Goal: Task Accomplishment & Management: Complete application form

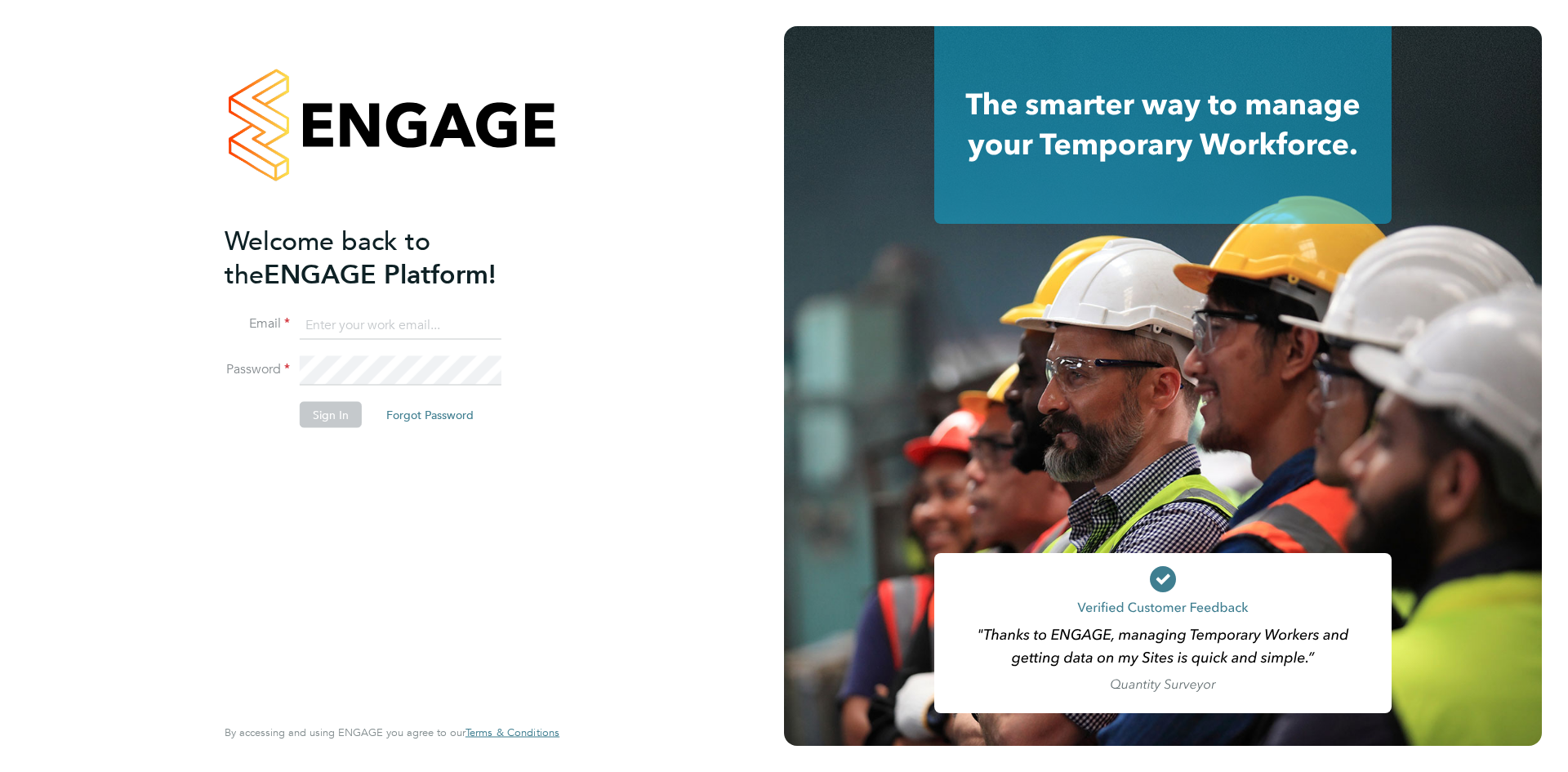
type input "michelle.aldridge@adore-recruitment.co.uk"
click at [328, 419] on button "Sign In" at bounding box center [331, 414] width 62 height 26
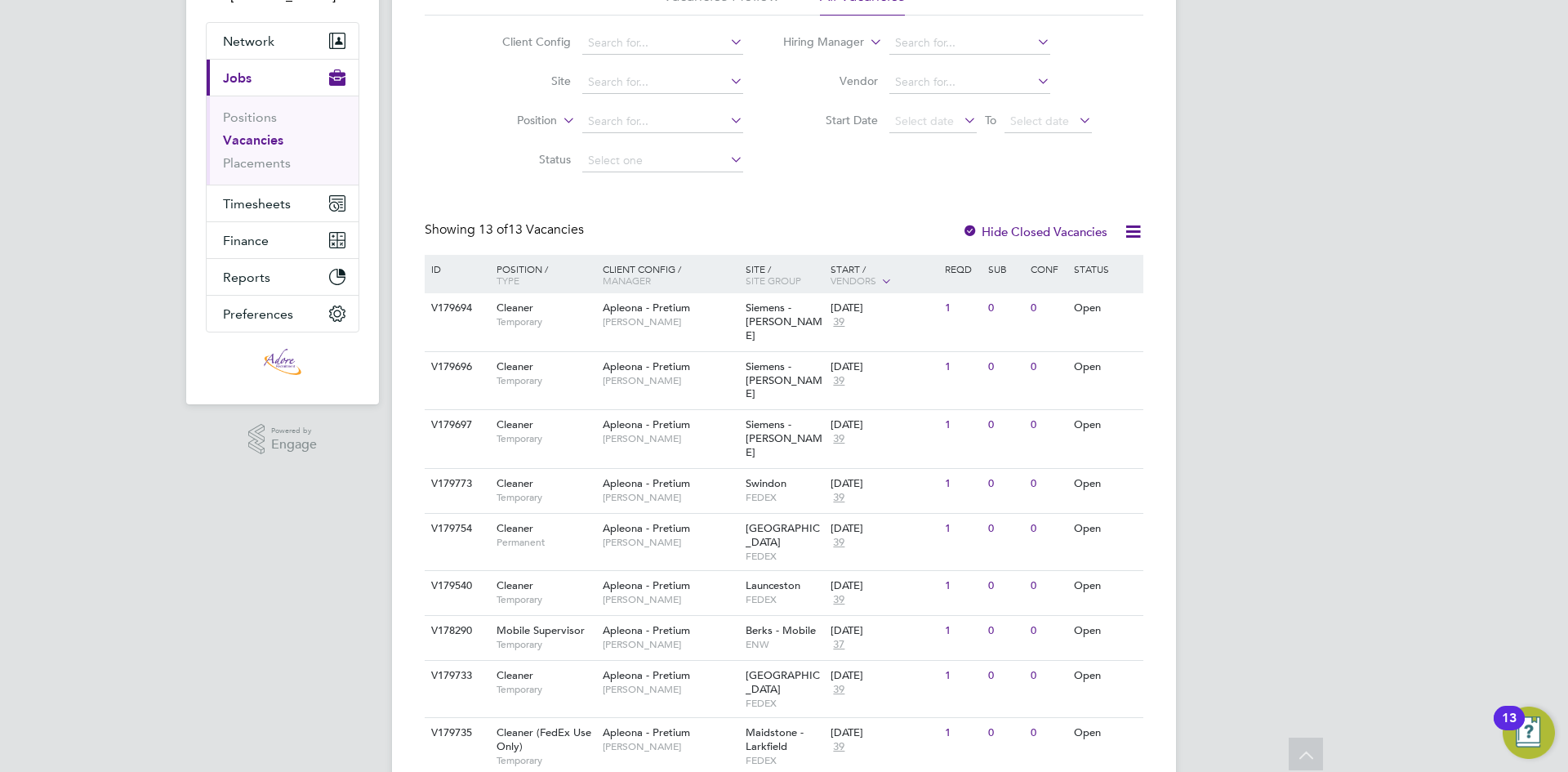
scroll to position [163, 0]
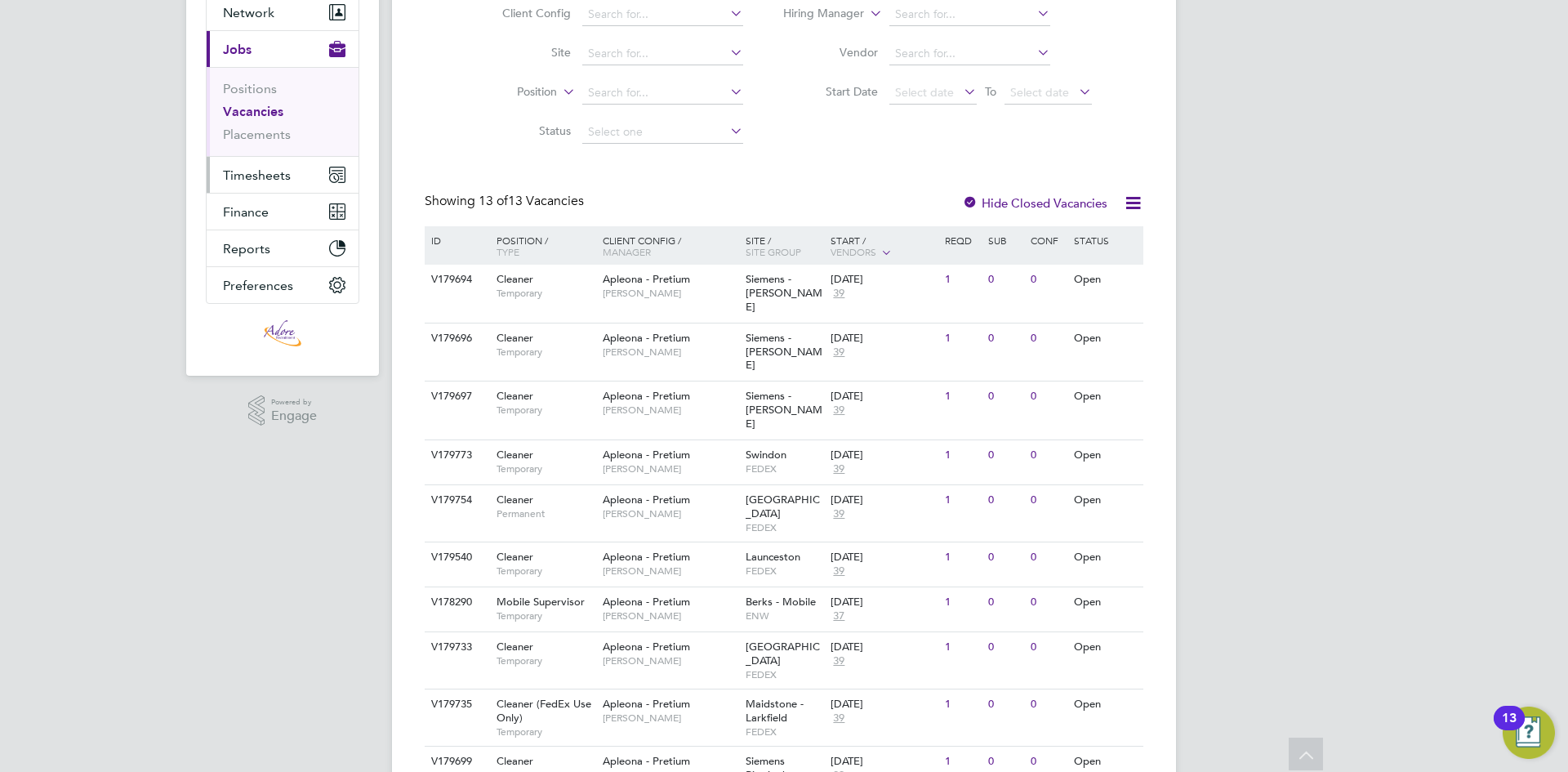
click at [229, 168] on span "Timesheets" at bounding box center [256, 175] width 68 height 15
click at [277, 178] on span "Timesheets" at bounding box center [256, 175] width 68 height 15
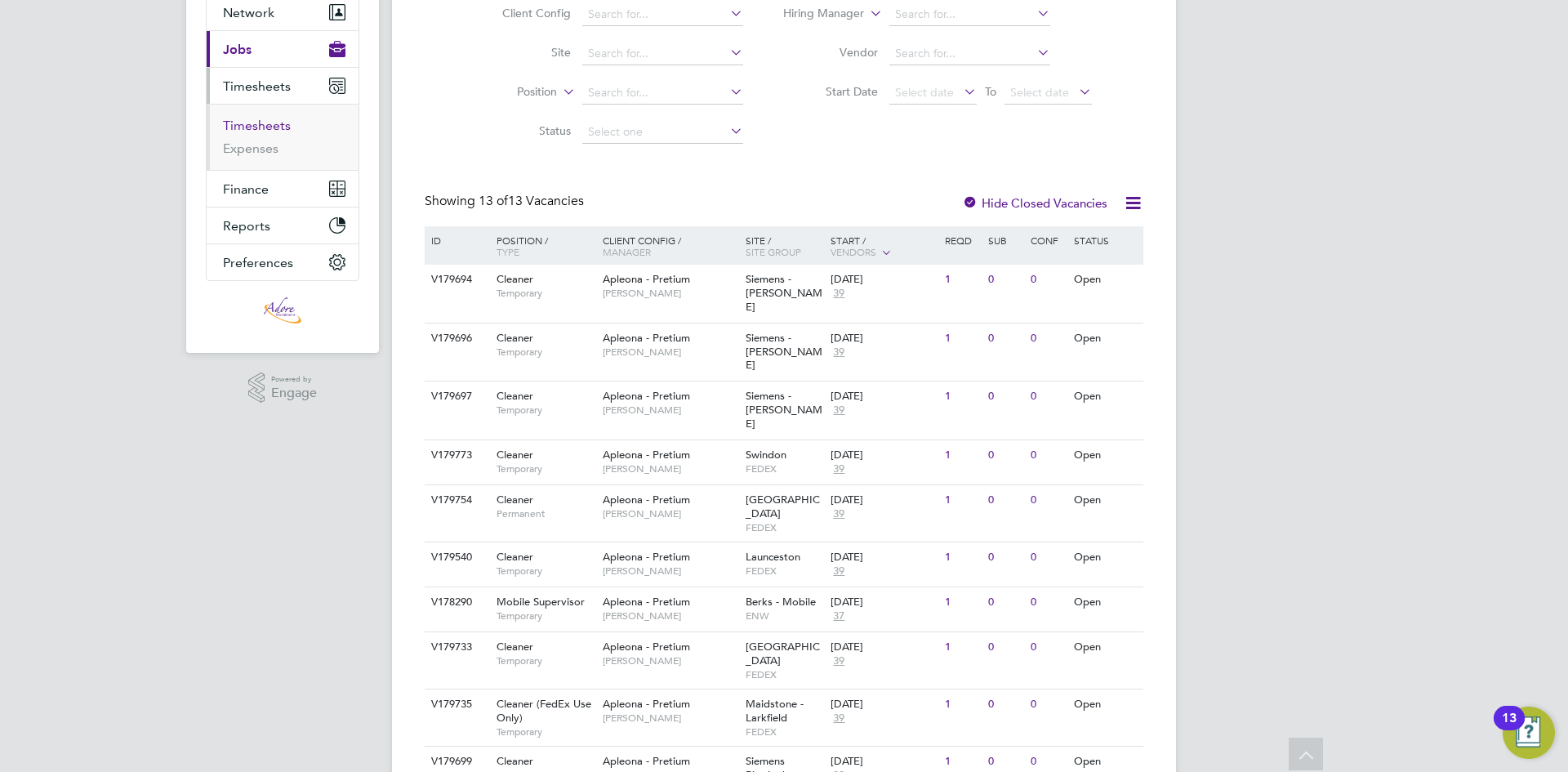
click at [252, 128] on link "Timesheets" at bounding box center [256, 126] width 68 height 15
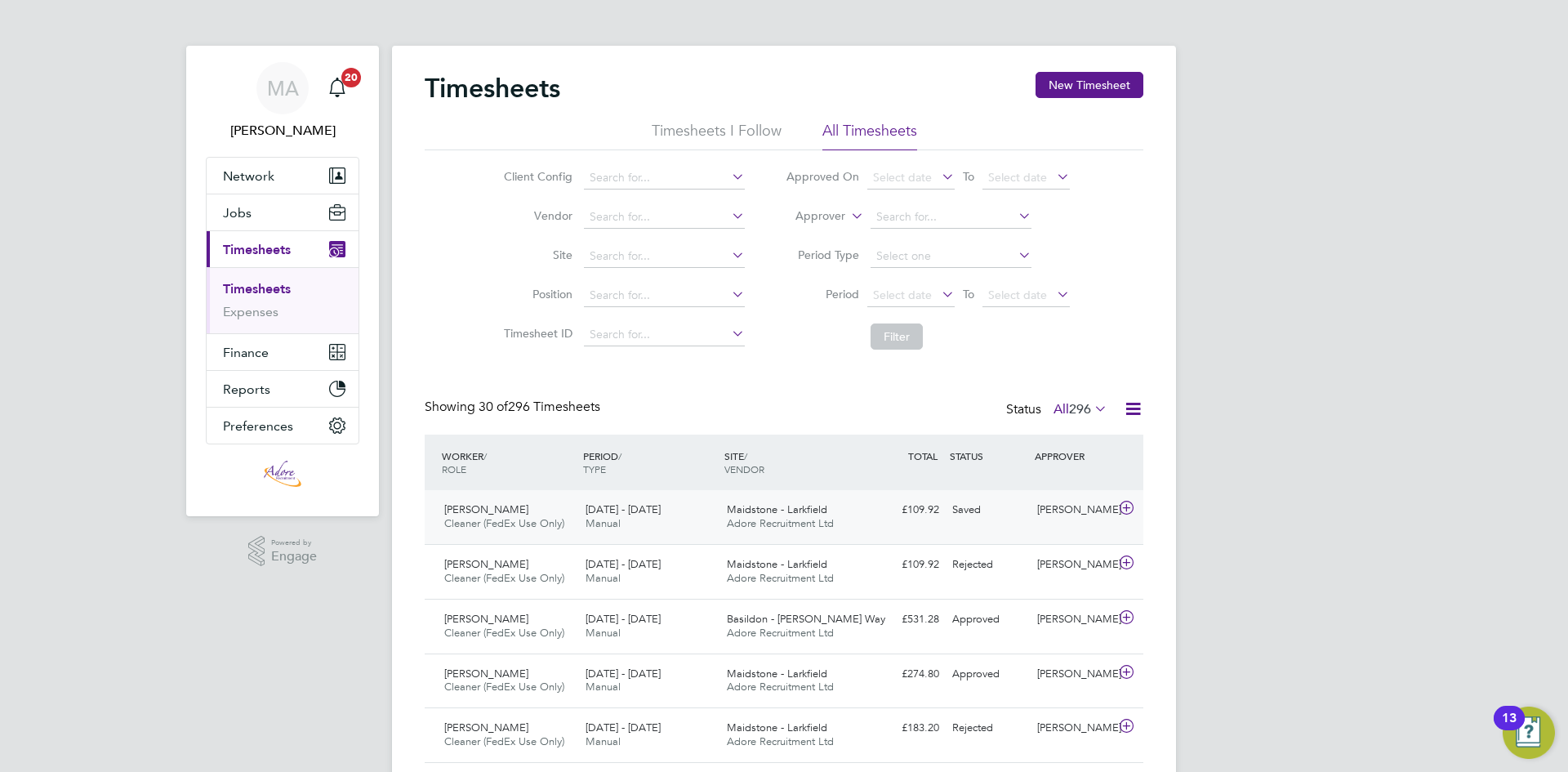
click at [1057, 512] on div "[PERSON_NAME]" at bounding box center [1073, 509] width 85 height 27
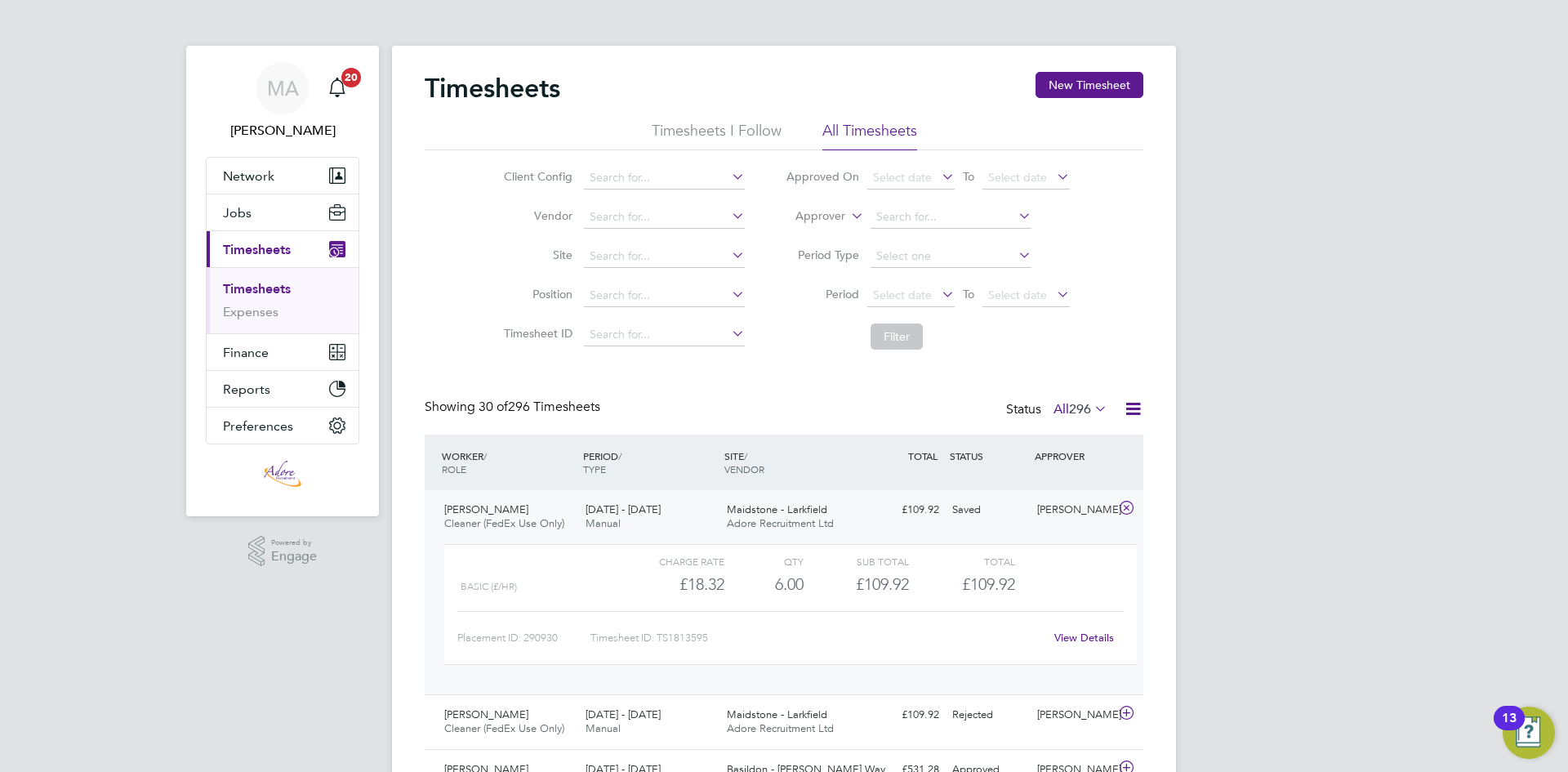
click at [1097, 634] on link "View Details" at bounding box center [1083, 637] width 59 height 14
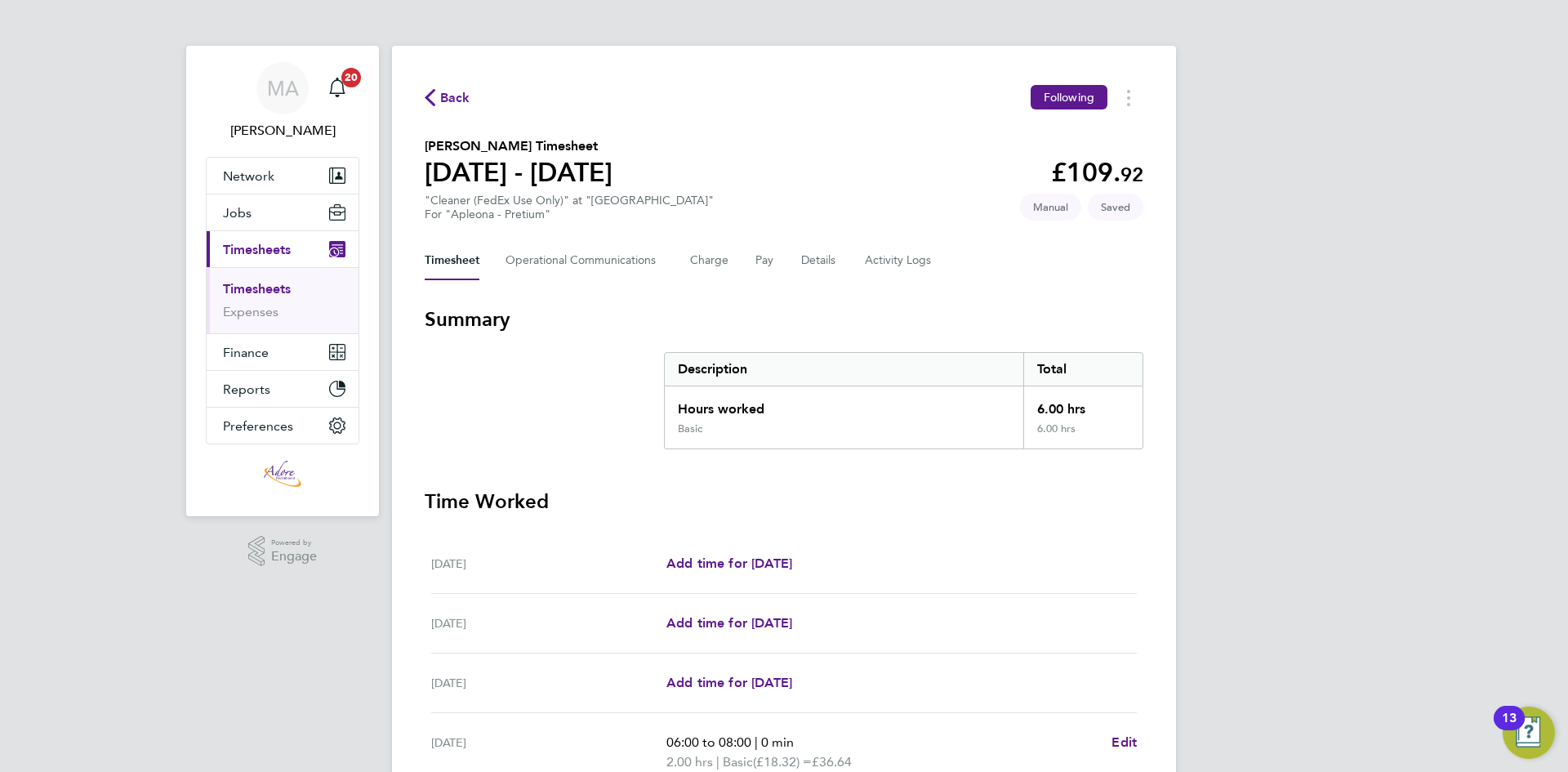
click at [447, 95] on span "Back" at bounding box center [455, 98] width 30 height 20
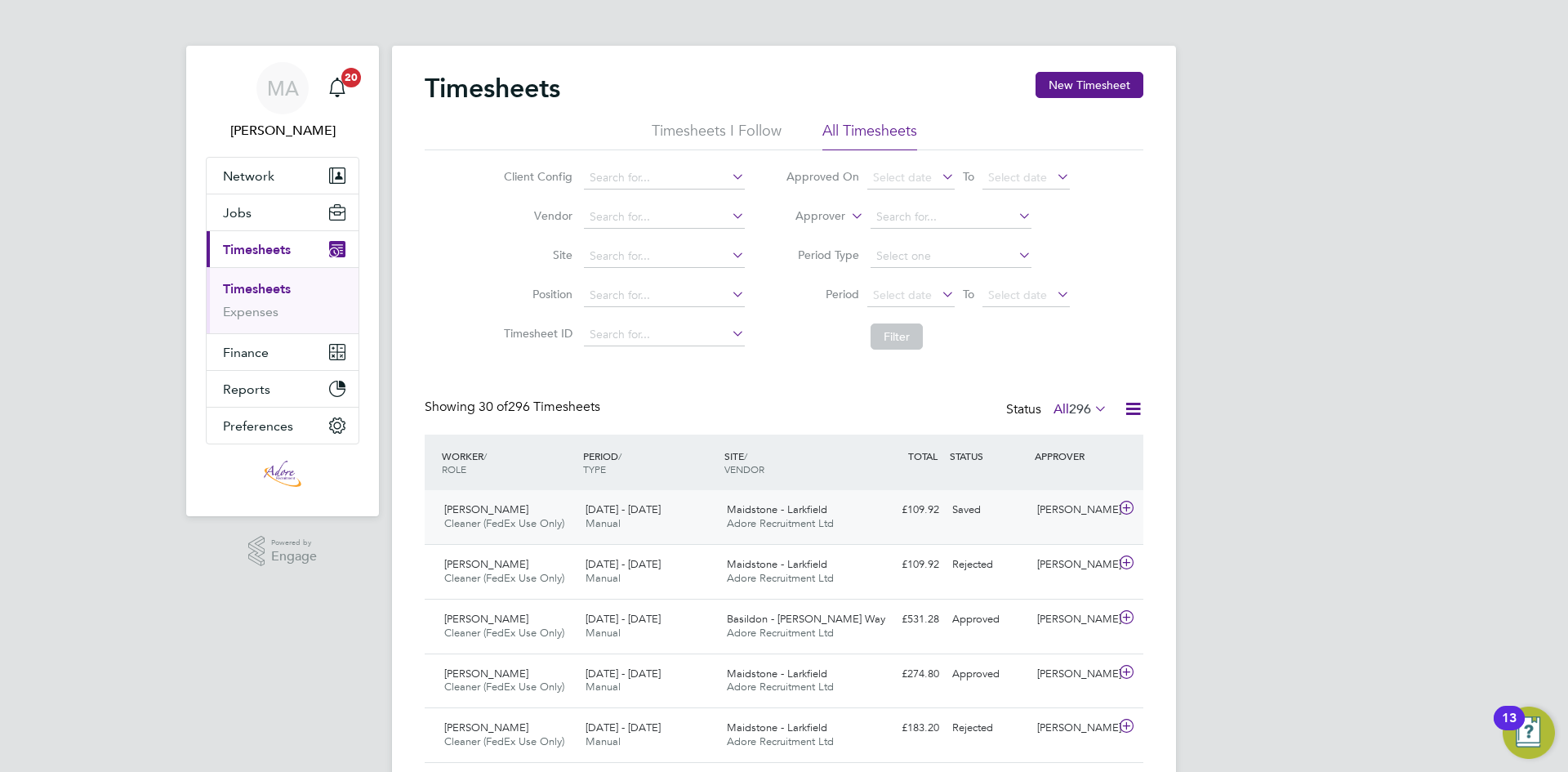
click at [805, 507] on span "Maidstone - Larkfield" at bounding box center [776, 509] width 101 height 14
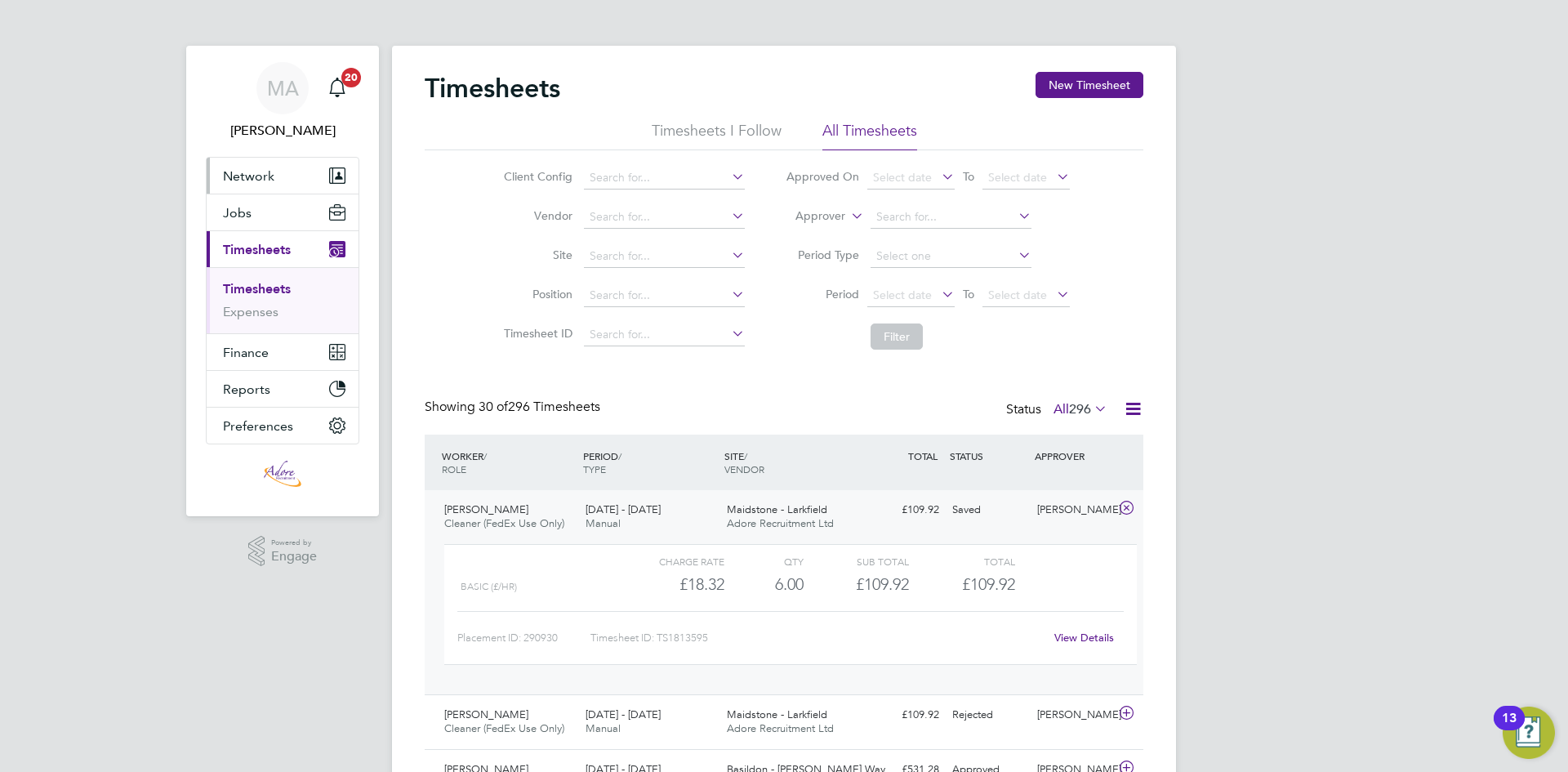
click at [241, 176] on span "Network" at bounding box center [248, 176] width 52 height 15
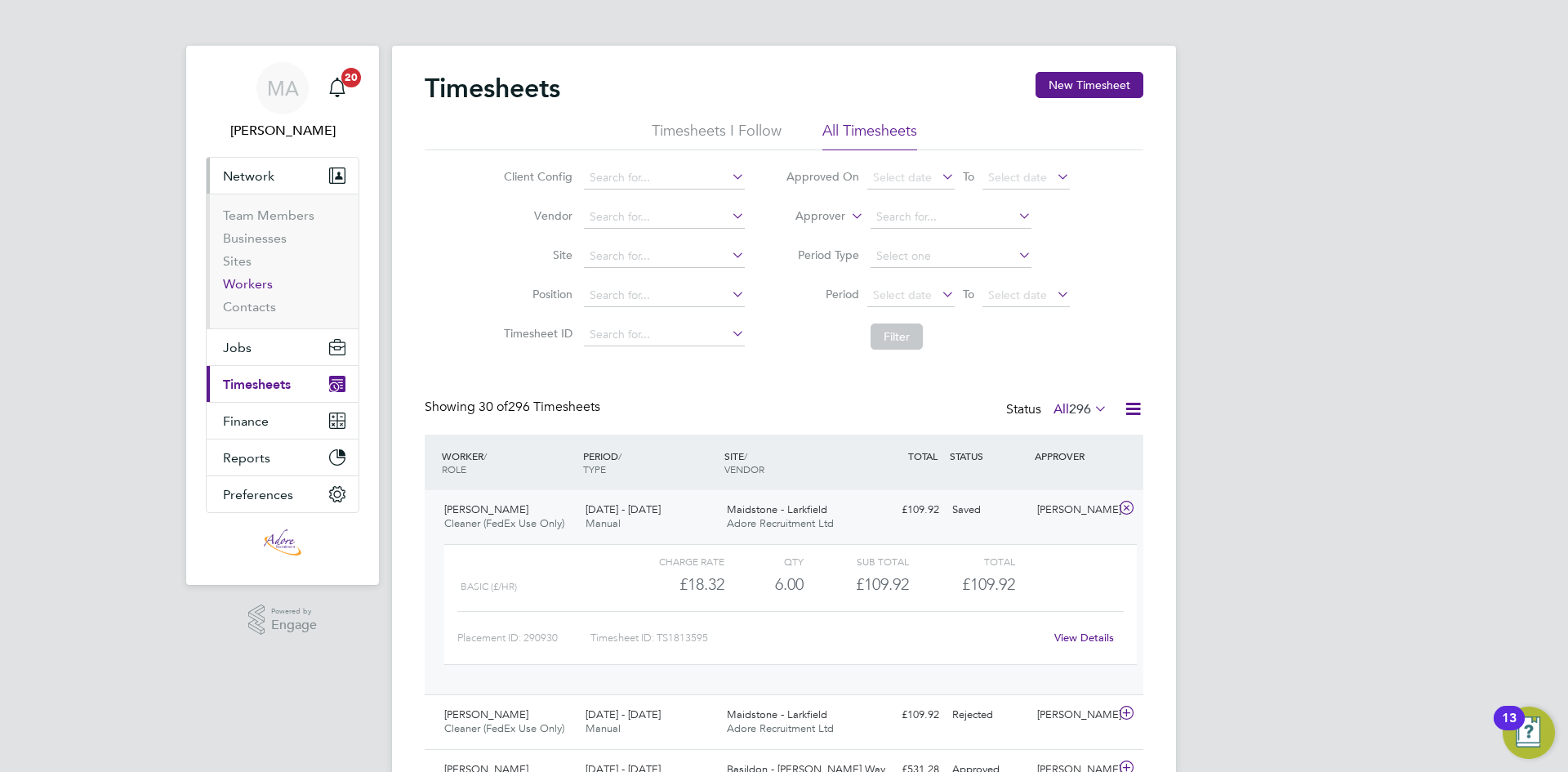
click at [265, 287] on link "Workers" at bounding box center [248, 284] width 50 height 15
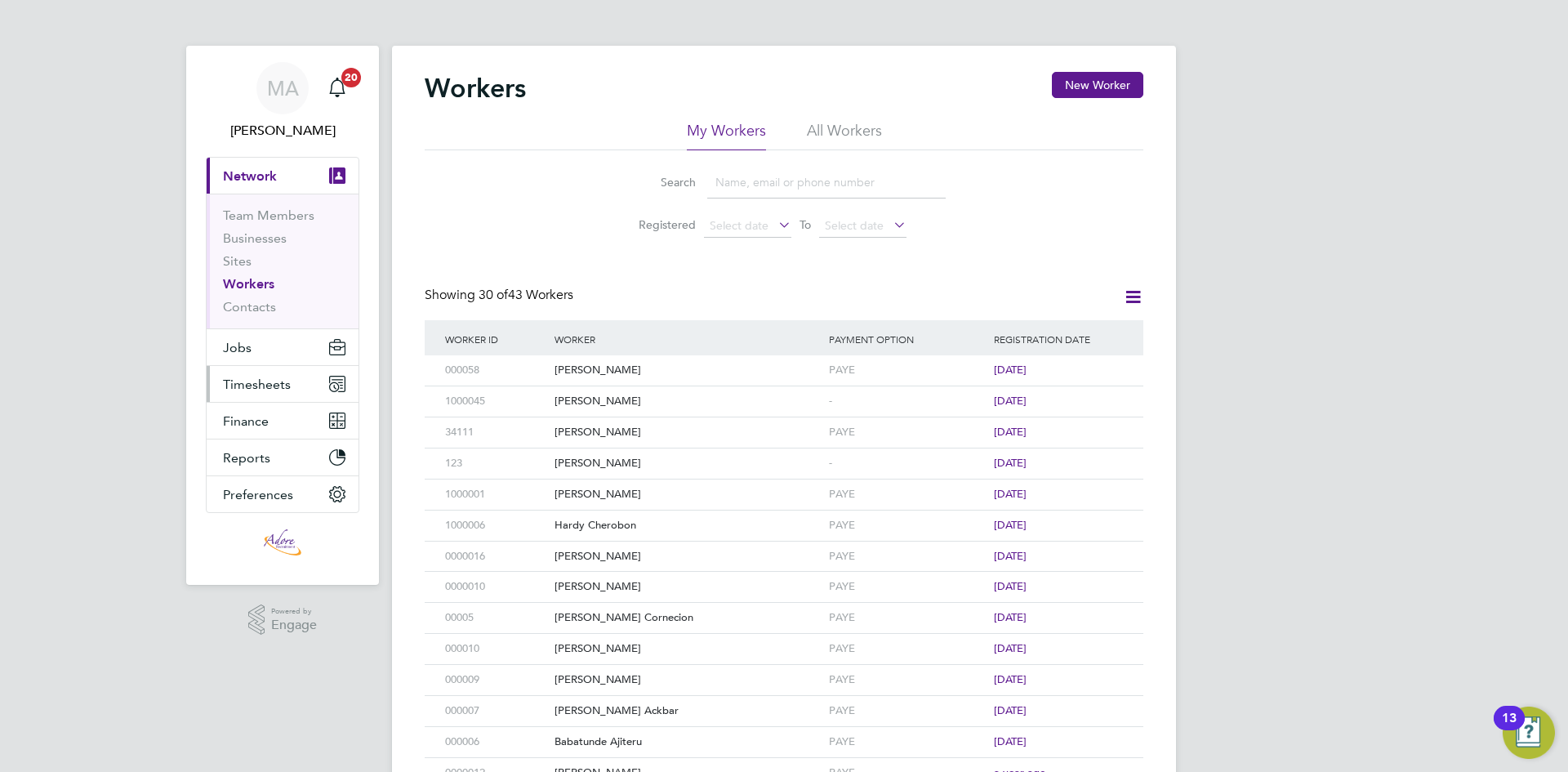
click at [273, 377] on span "Timesheets" at bounding box center [256, 384] width 68 height 15
click at [264, 383] on span "Timesheets" at bounding box center [256, 384] width 68 height 15
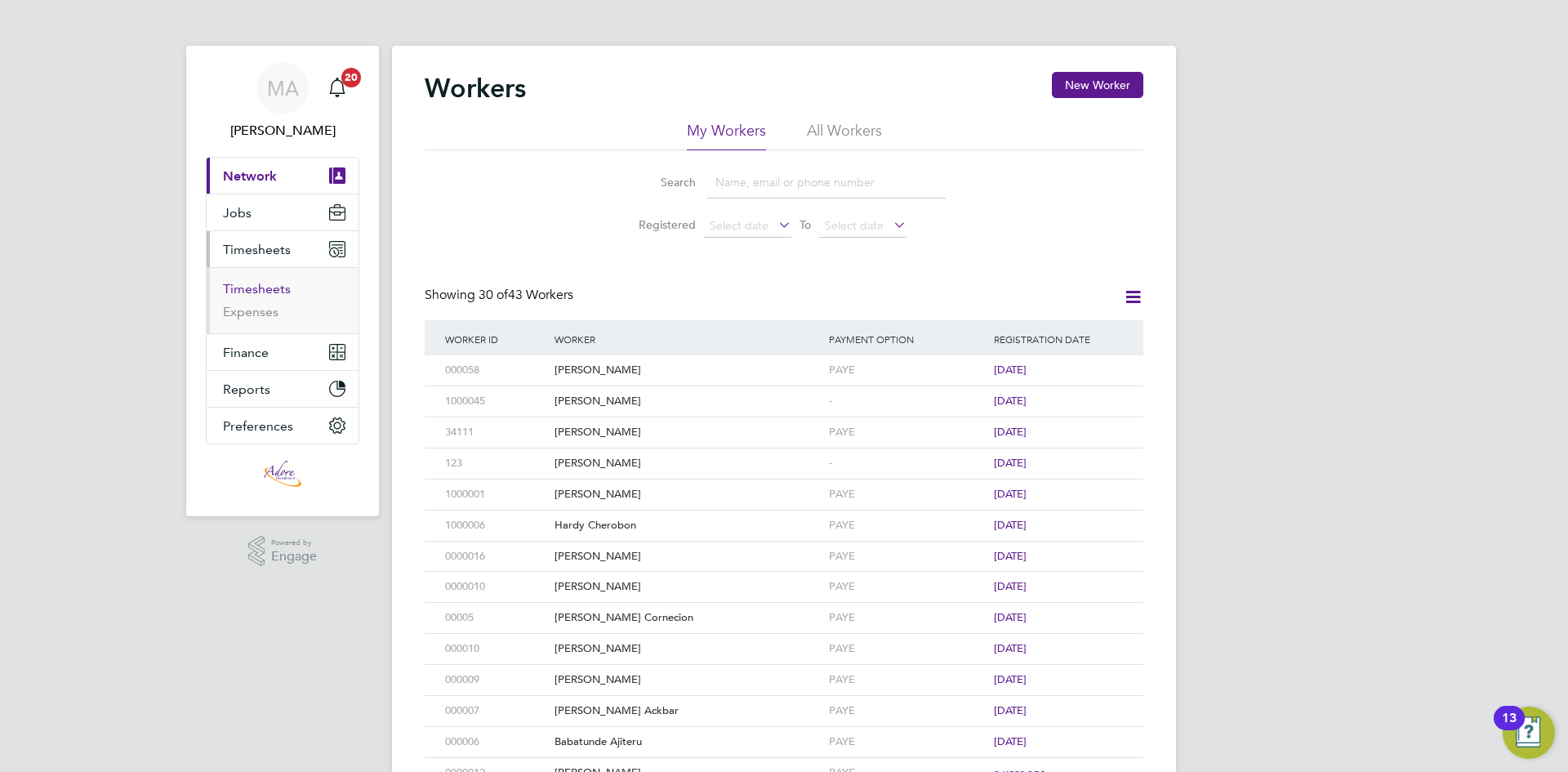
click at [253, 288] on link "Timesheets" at bounding box center [256, 289] width 68 height 15
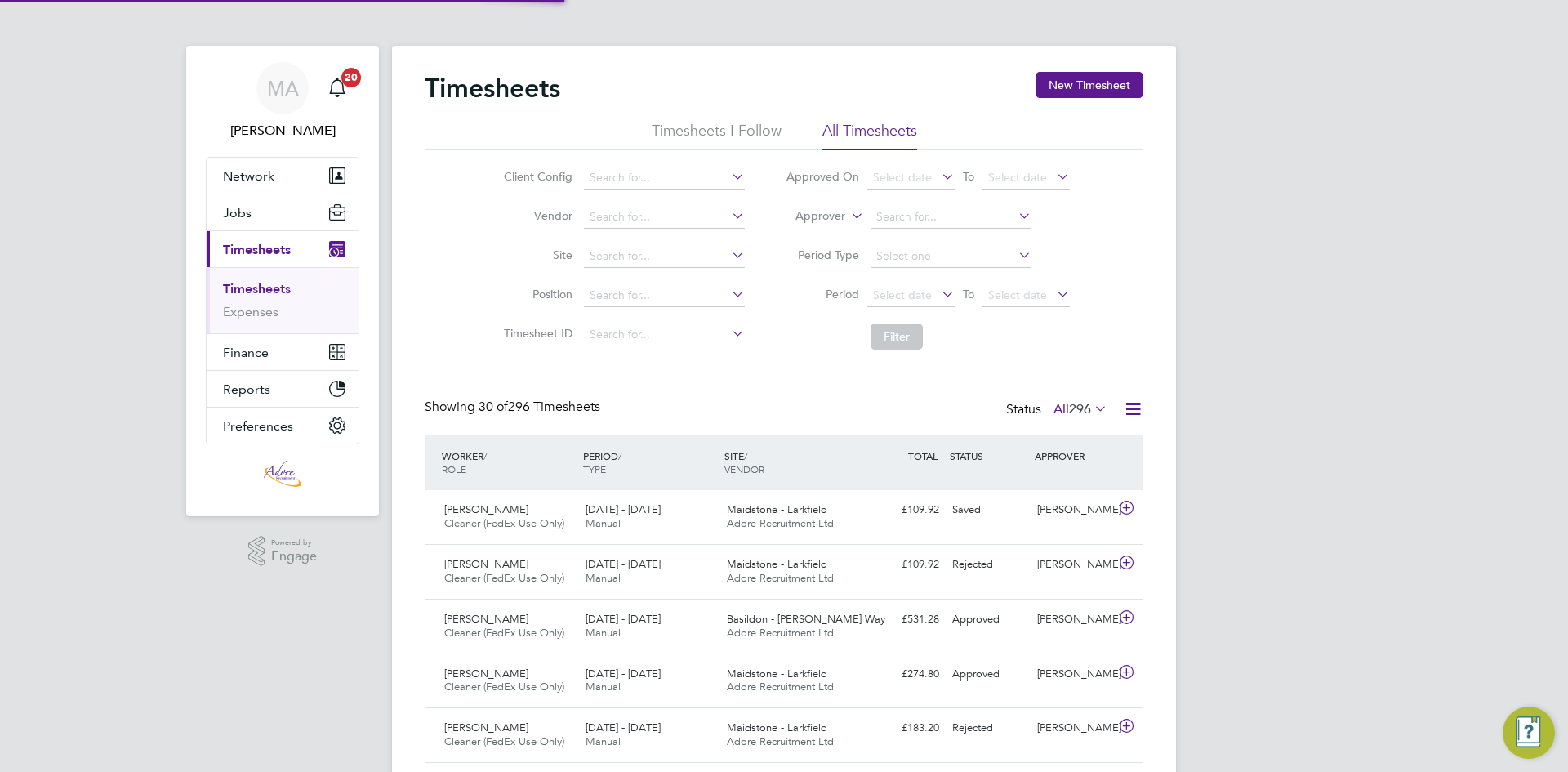
scroll to position [41, 142]
click at [981, 512] on div "Saved" at bounding box center [988, 509] width 85 height 27
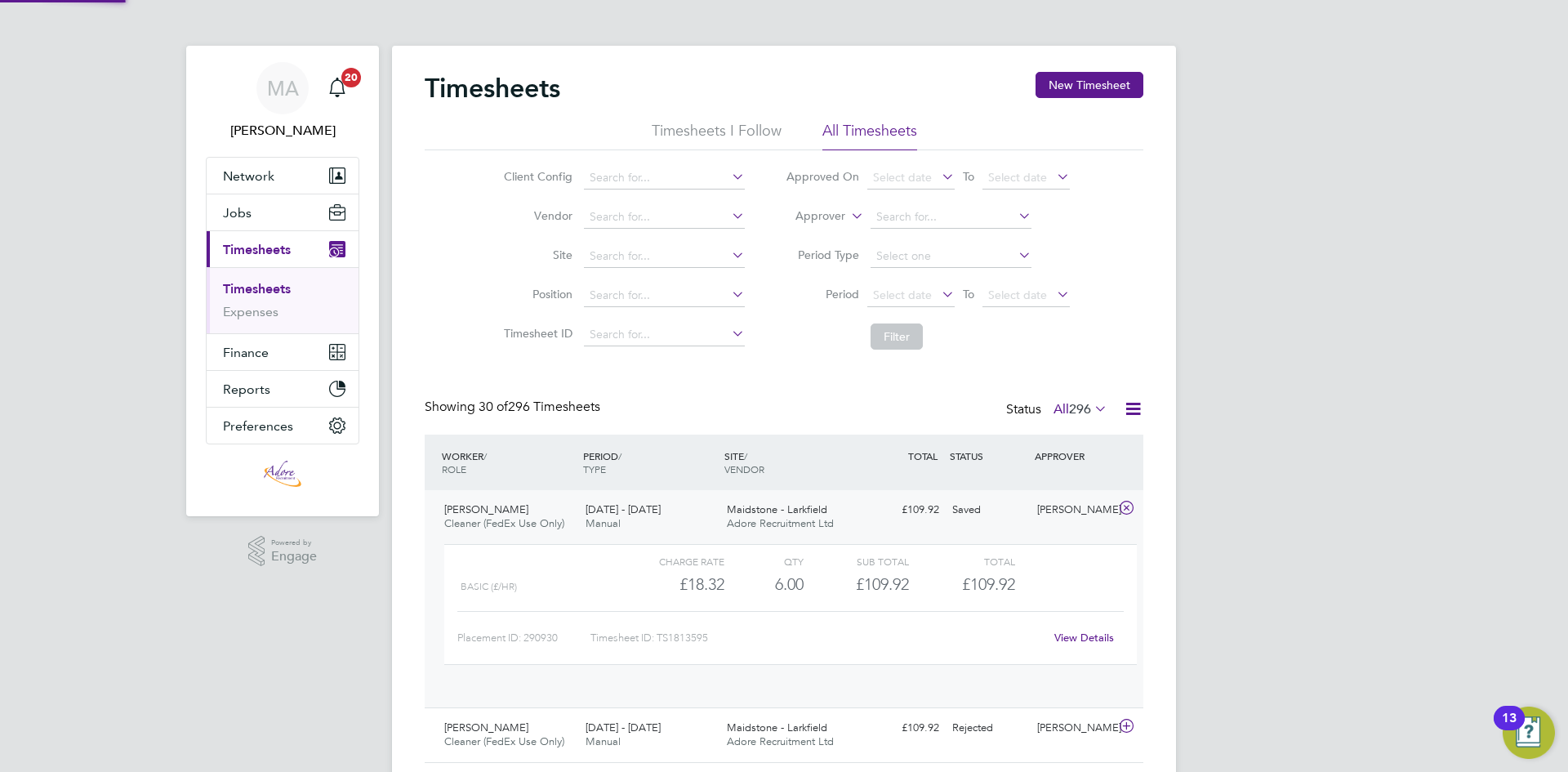
scroll to position [28, 159]
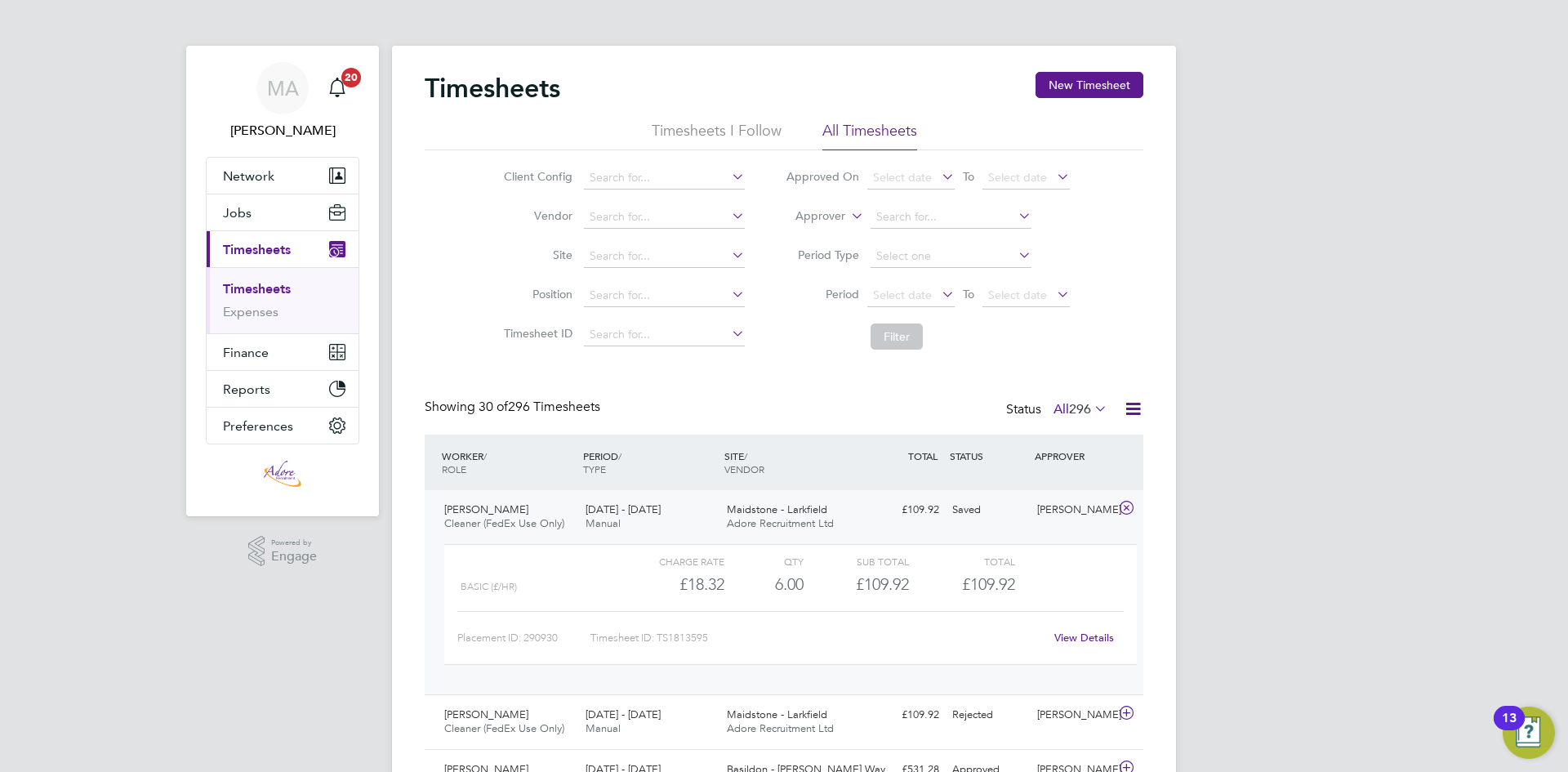
click at [1079, 635] on link "View Details" at bounding box center [1083, 637] width 59 height 14
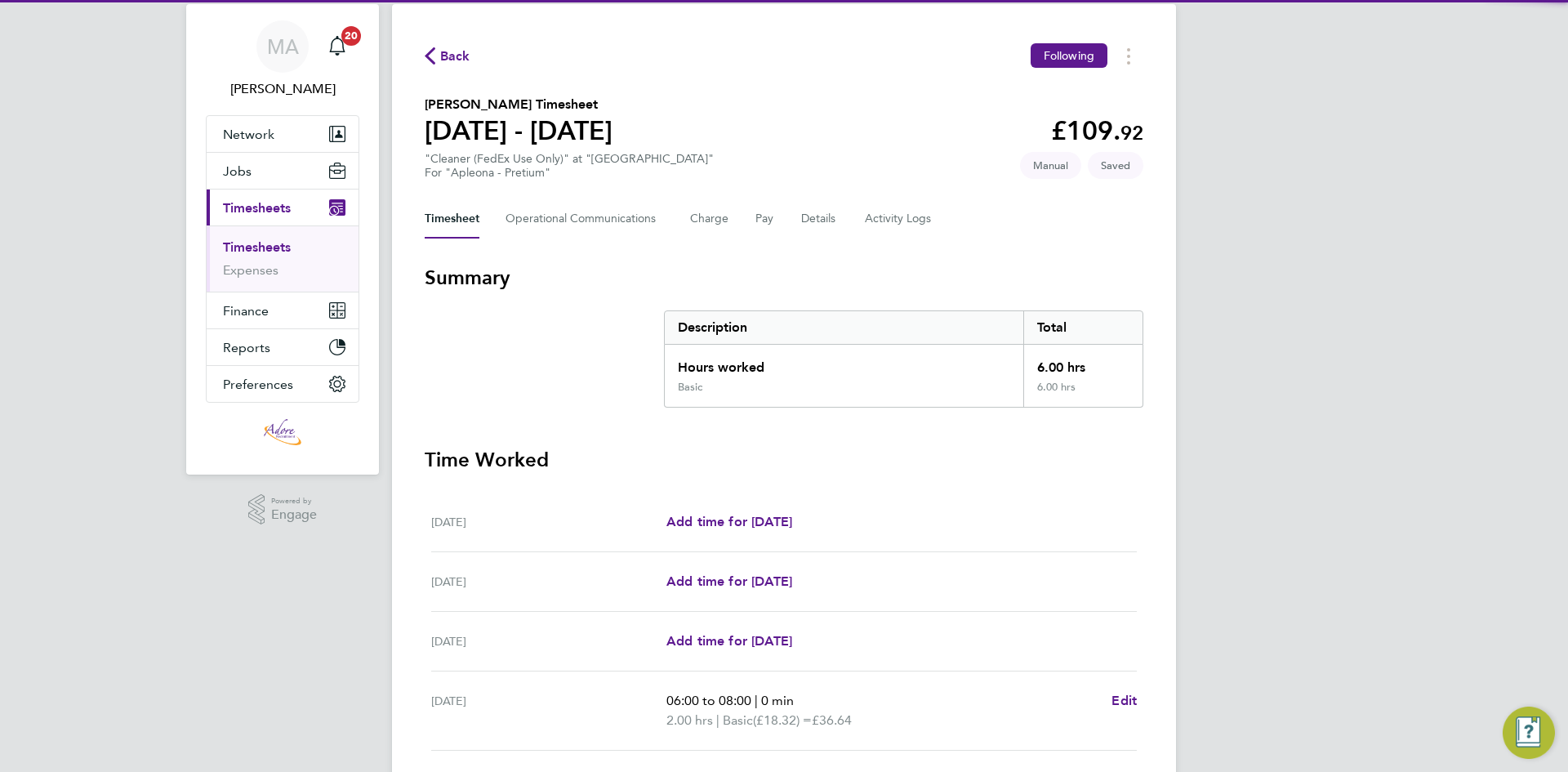
scroll to position [382, 0]
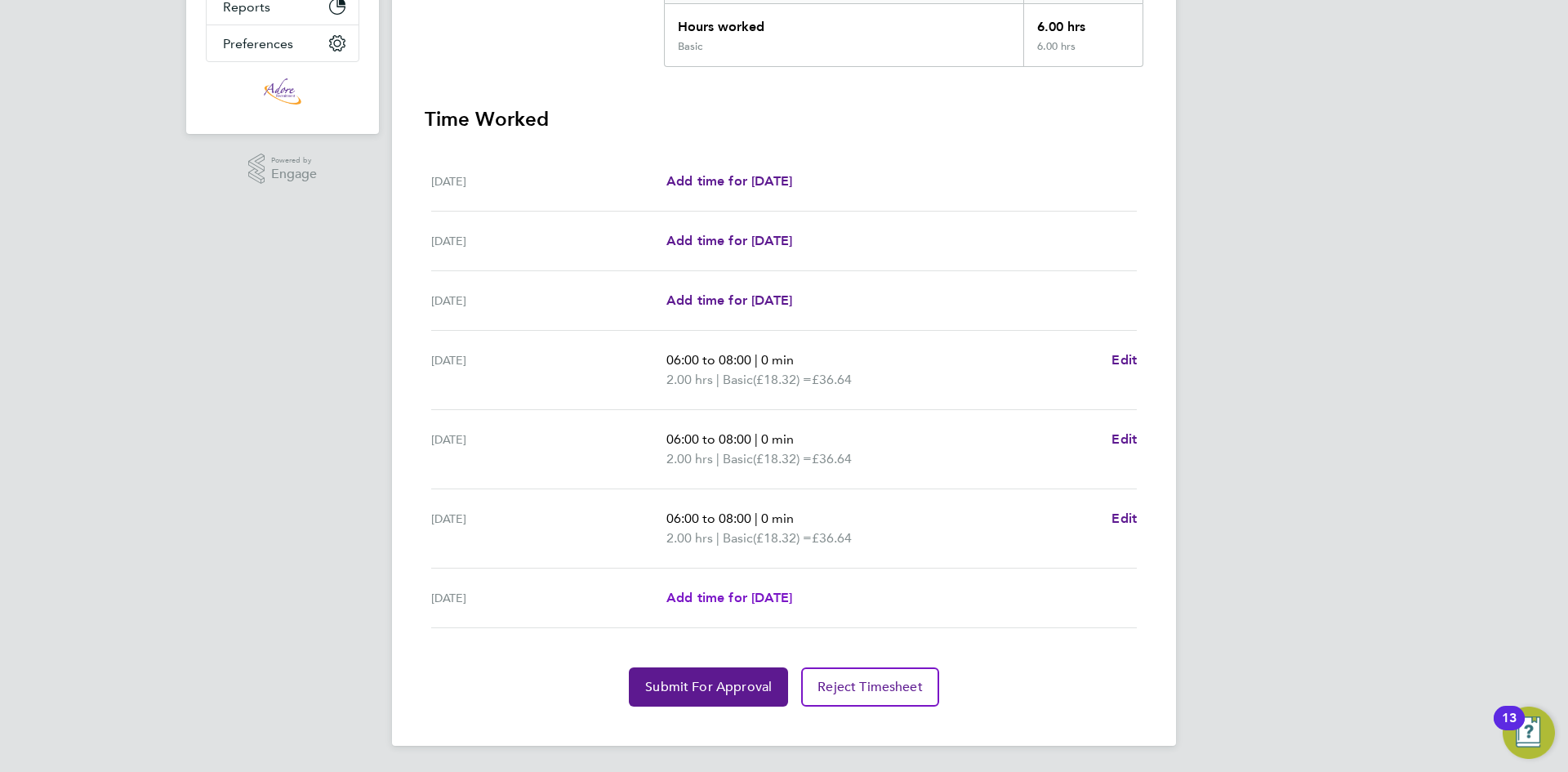
drag, startPoint x: 800, startPoint y: 594, endPoint x: 823, endPoint y: 594, distance: 23.0
click at [792, 594] on span "Add time for Fri 29 Aug" at bounding box center [729, 597] width 126 height 15
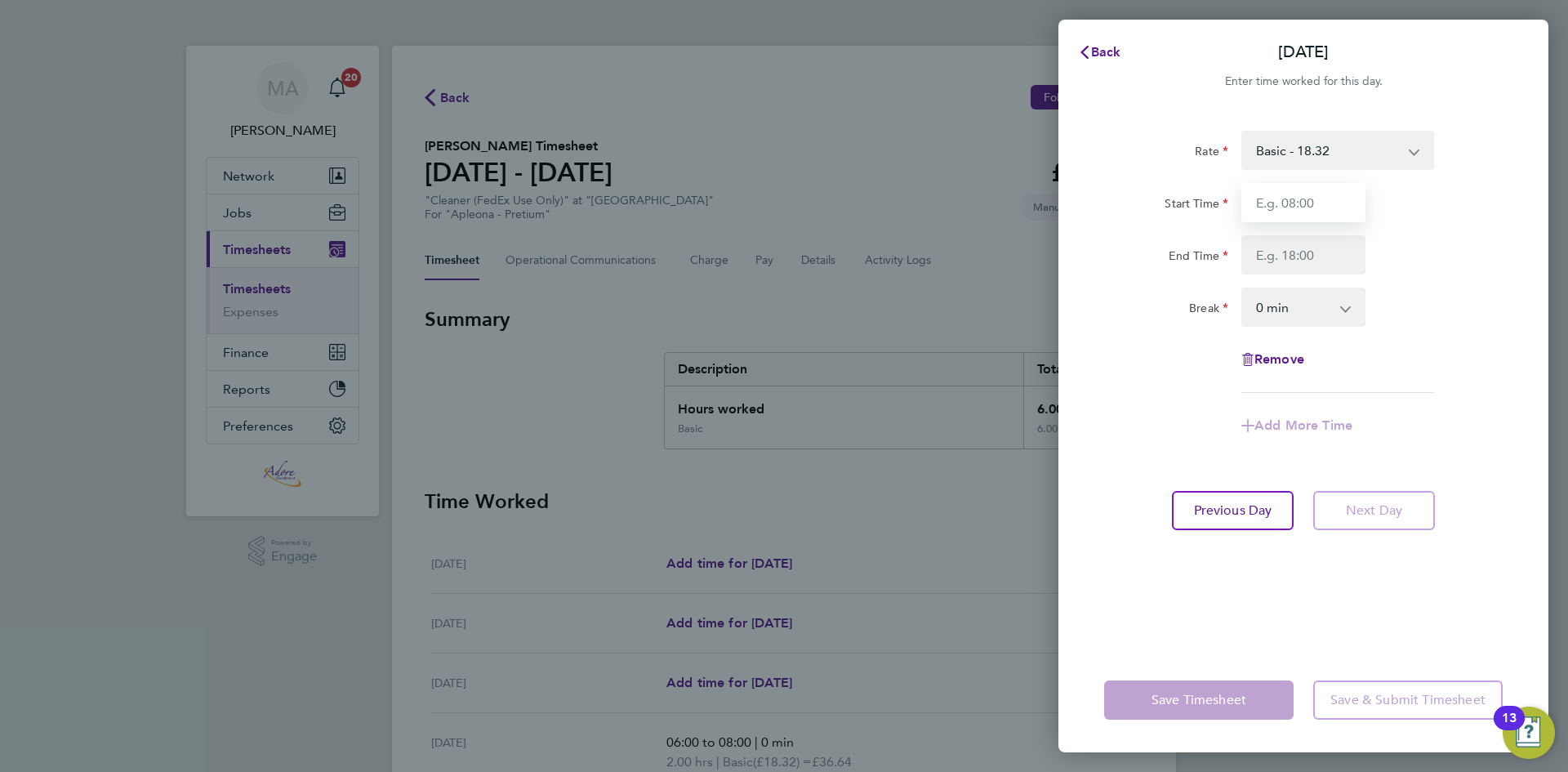
drag, startPoint x: 1341, startPoint y: 199, endPoint x: 1328, endPoint y: 219, distance: 23.9
click at [1341, 199] on input "Start Time" at bounding box center [1303, 203] width 124 height 40
type input "06:00"
drag, startPoint x: 1268, startPoint y: 263, endPoint x: 1276, endPoint y: 324, distance: 61.5
click at [1268, 263] on input "End Time" at bounding box center [1303, 255] width 124 height 40
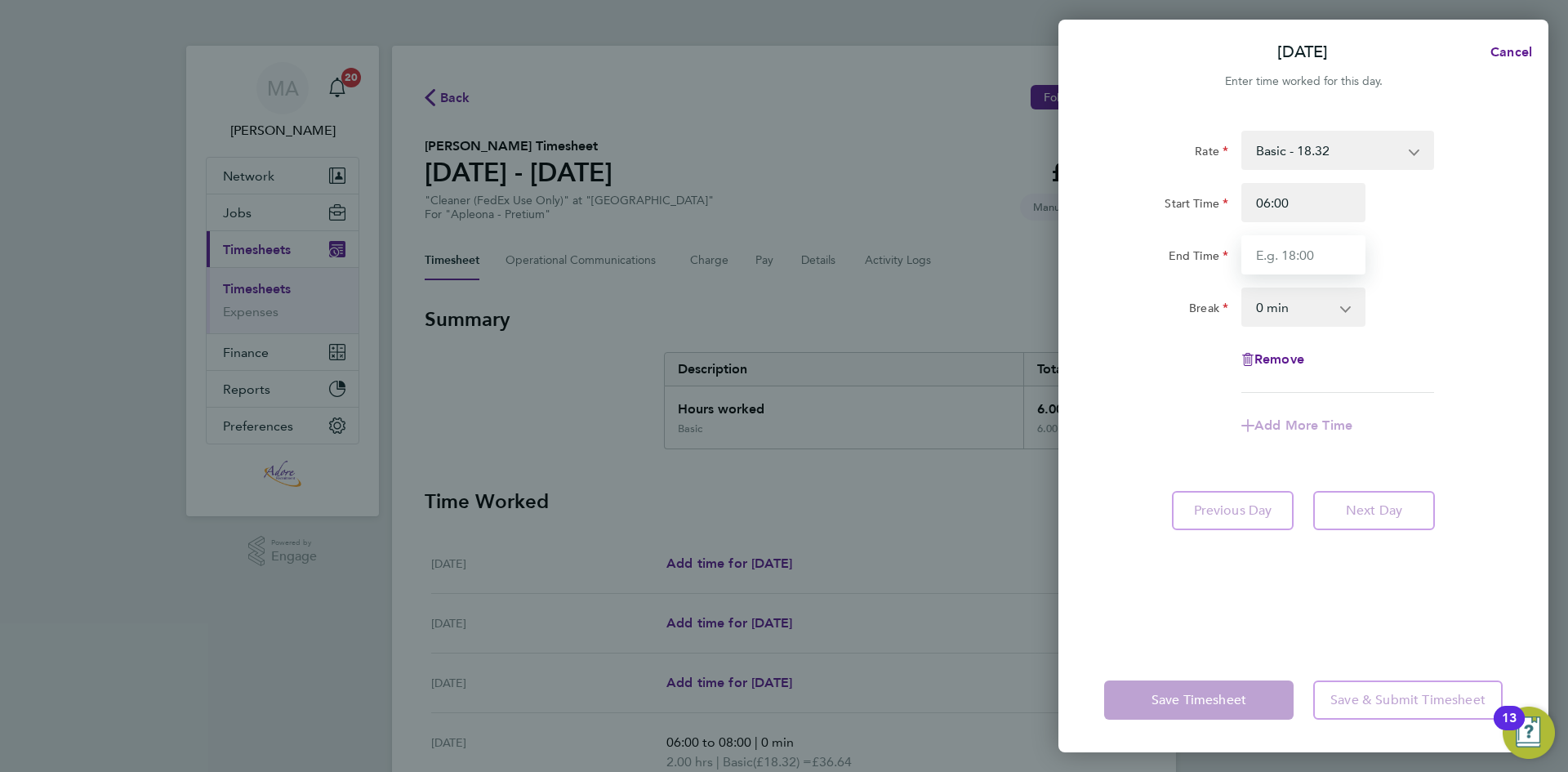
type input "08:00"
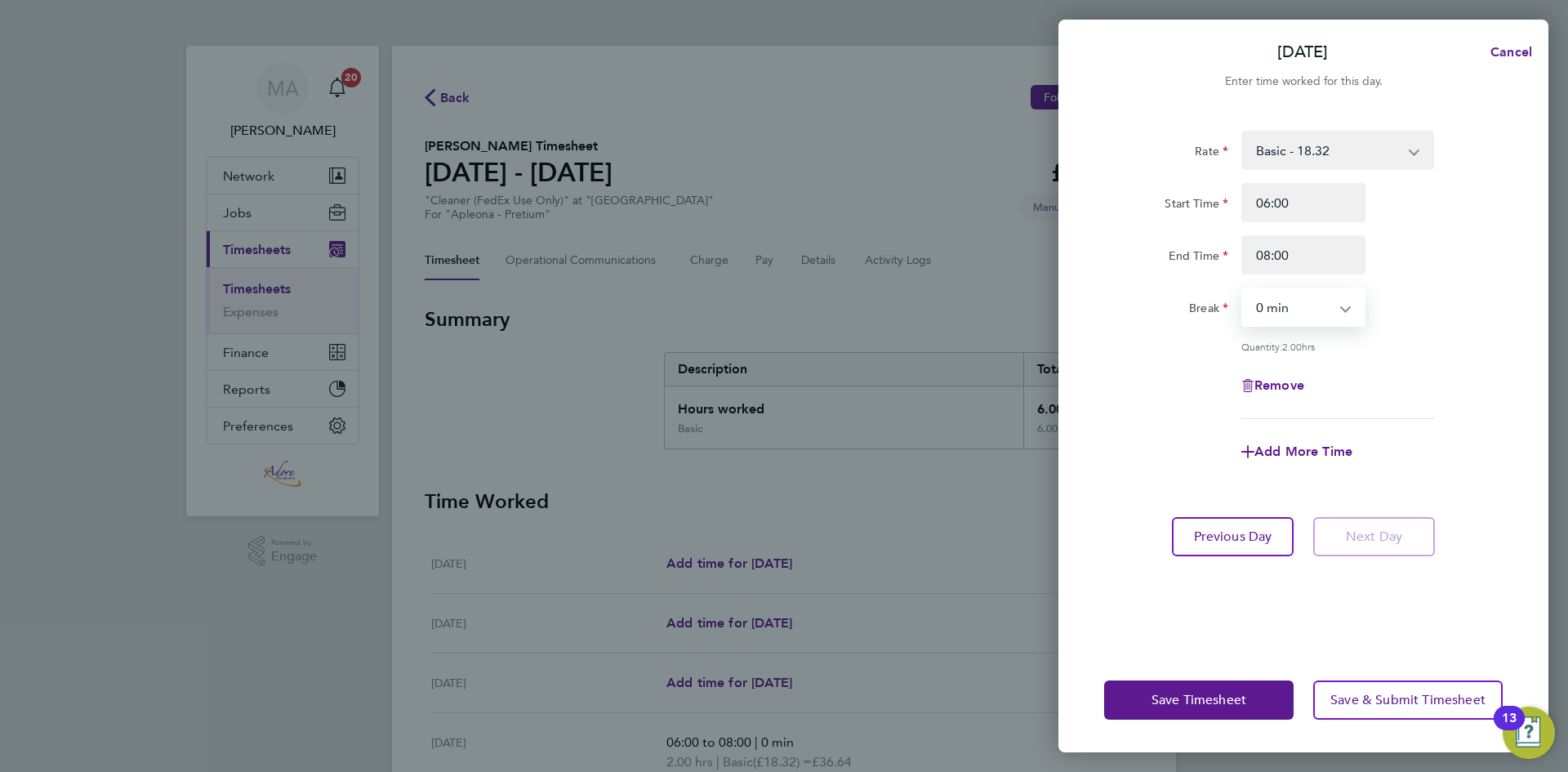
drag, startPoint x: 1267, startPoint y: 311, endPoint x: 1276, endPoint y: 324, distance: 15.8
click at [1267, 311] on select "0 min 15 min 30 min 45 min 60 min 75 min 90 min" at bounding box center [1294, 307] width 101 height 36
click at [1243, 289] on select "0 min 15 min 30 min 45 min 60 min 75 min 90 min" at bounding box center [1294, 307] width 101 height 36
click at [1234, 706] on span "Save Timesheet" at bounding box center [1198, 699] width 95 height 16
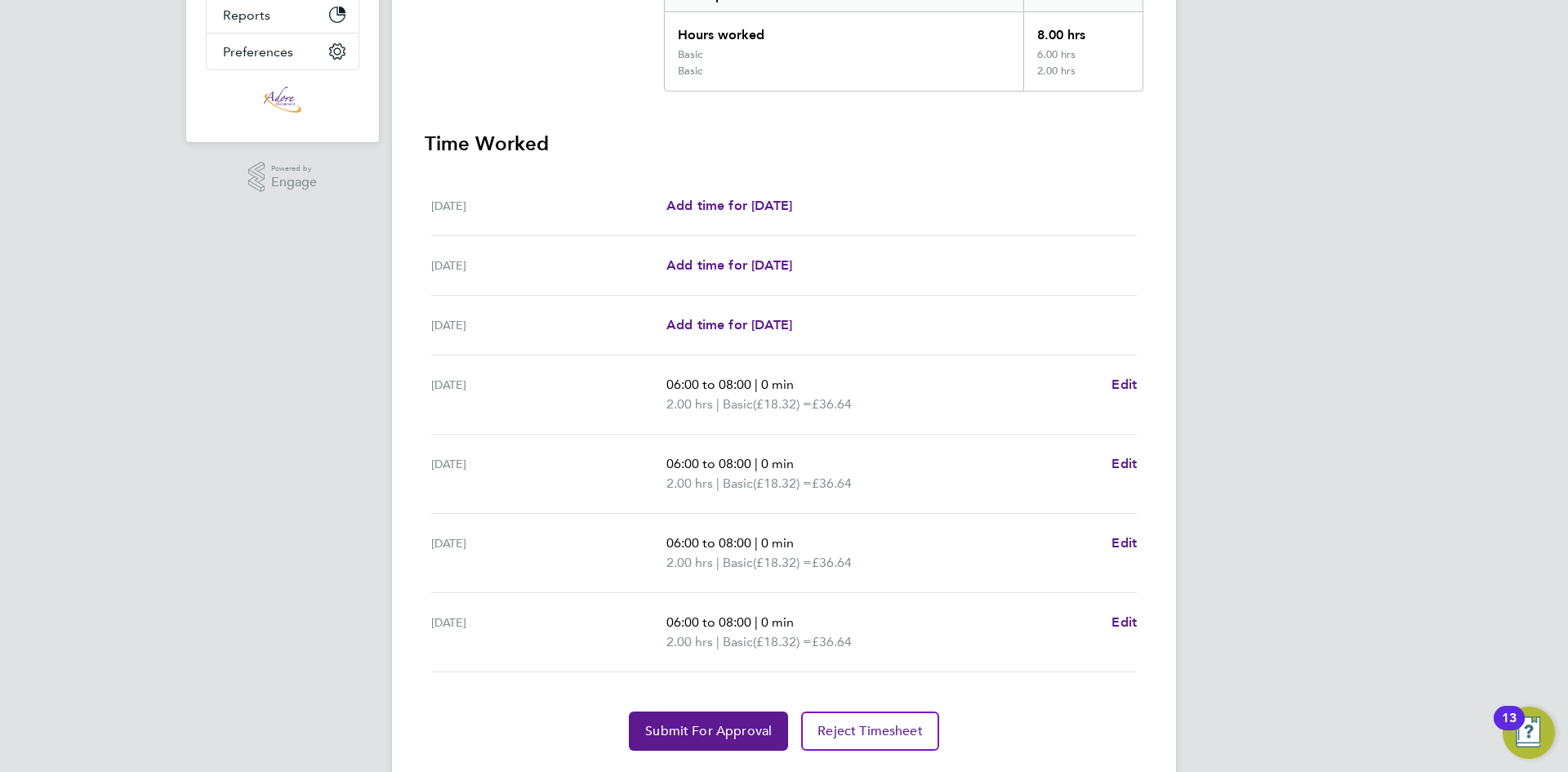
scroll to position [418, 0]
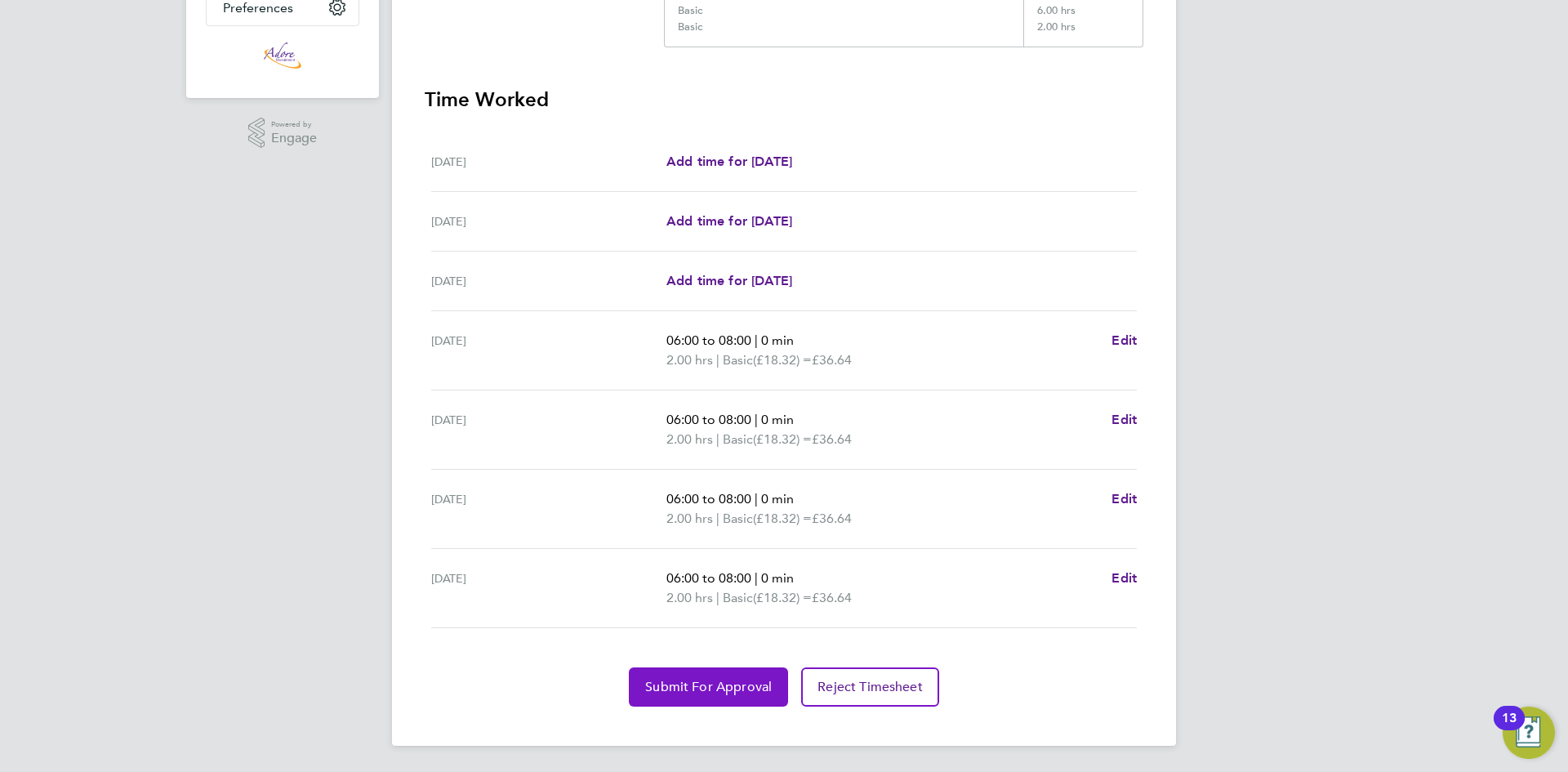
drag, startPoint x: 691, startPoint y: 682, endPoint x: 768, endPoint y: 723, distance: 87.2
click at [691, 680] on span "Submit For Approval" at bounding box center [707, 686] width 126 height 16
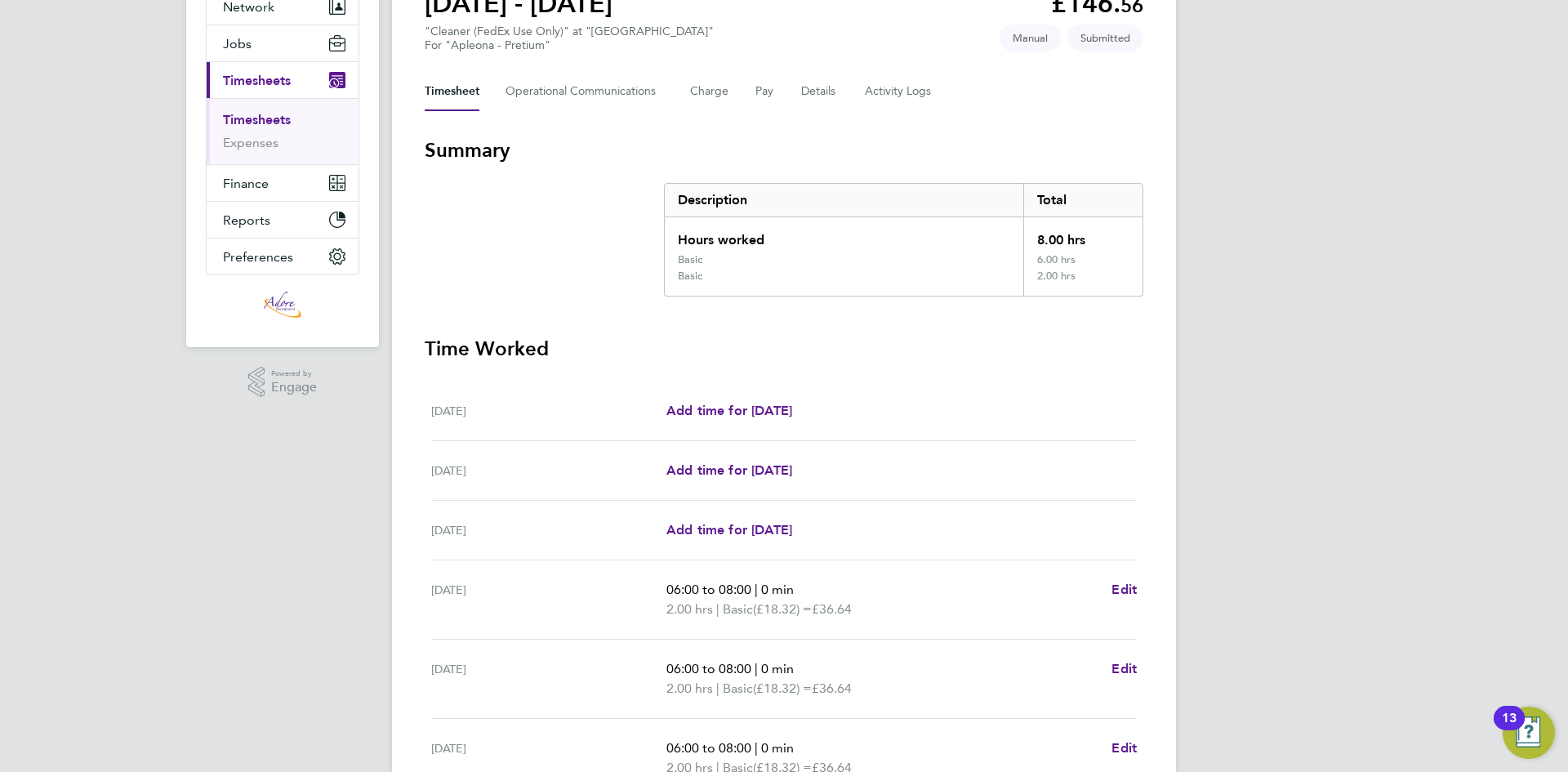
scroll to position [0, 0]
